Goal: Navigation & Orientation: Go to known website

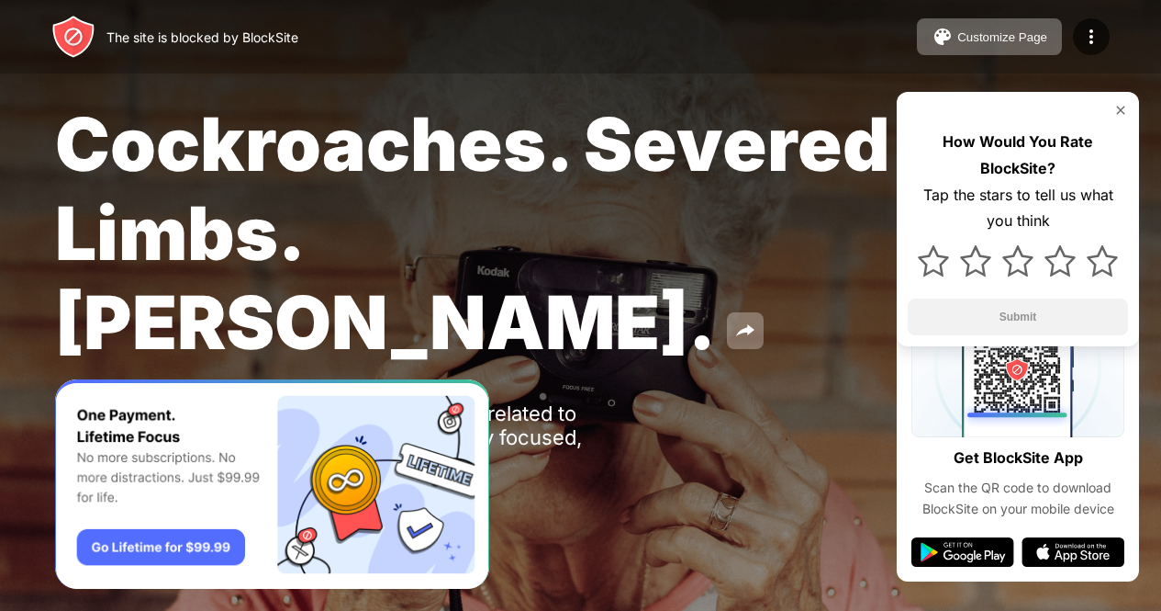
scroll to position [19, 0]
